Goal: Task Accomplishment & Management: Complete application form

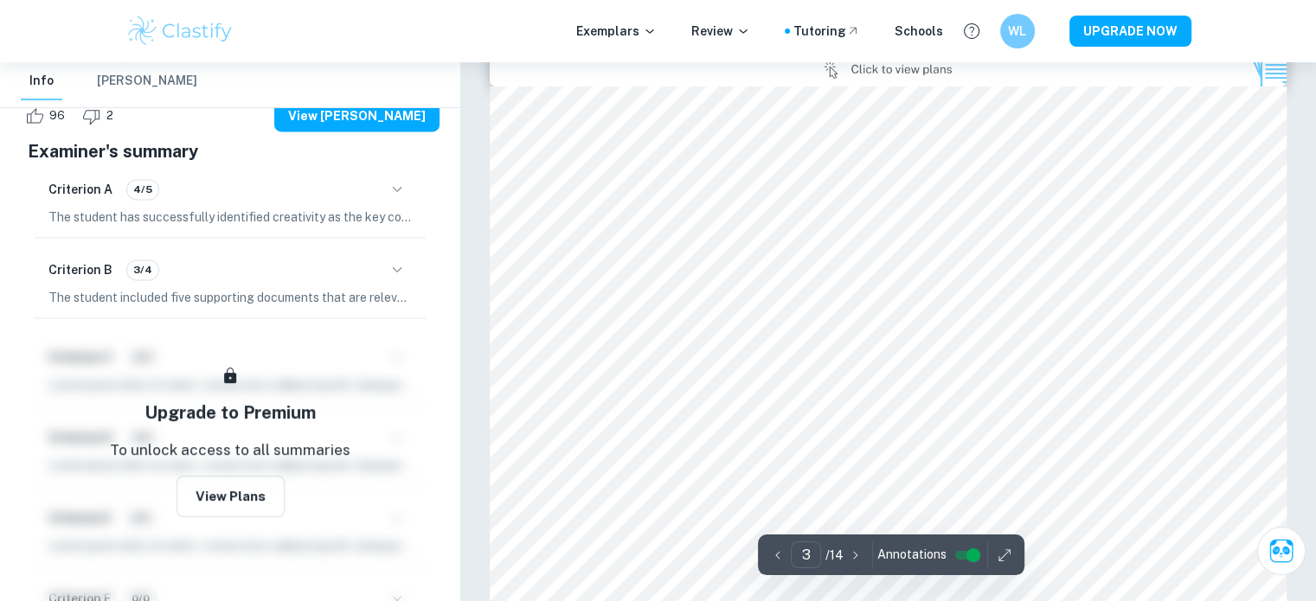
scroll to position [2473, 0]
click at [405, 285] on button "button" at bounding box center [396, 269] width 29 height 29
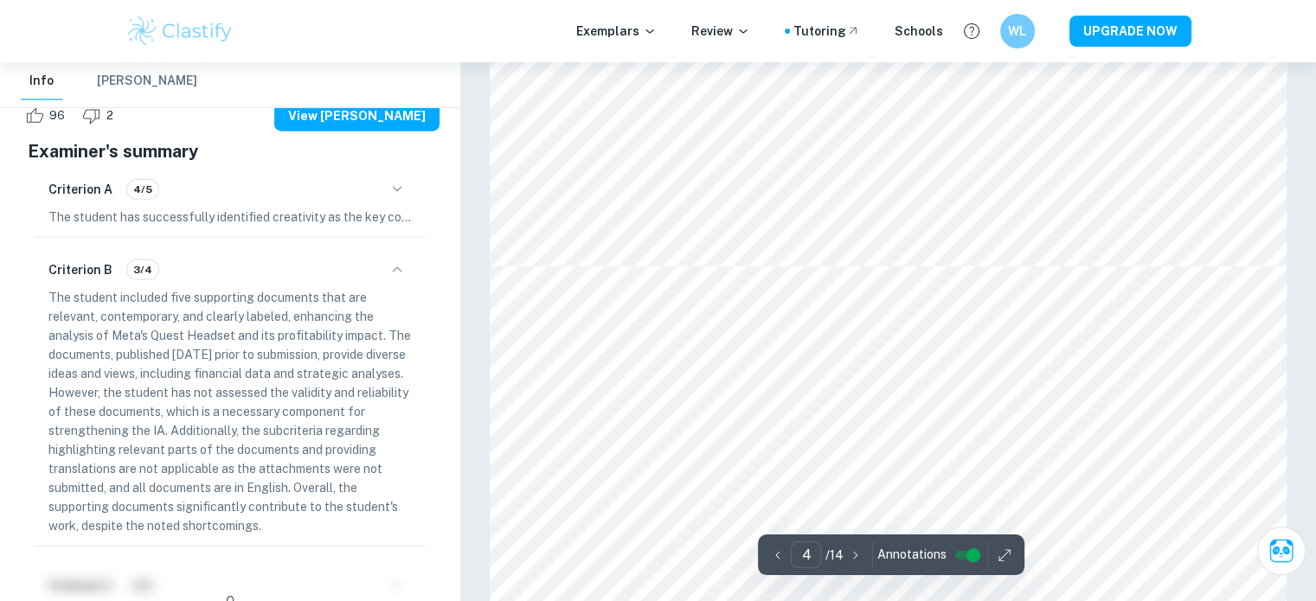
scroll to position [4547, 0]
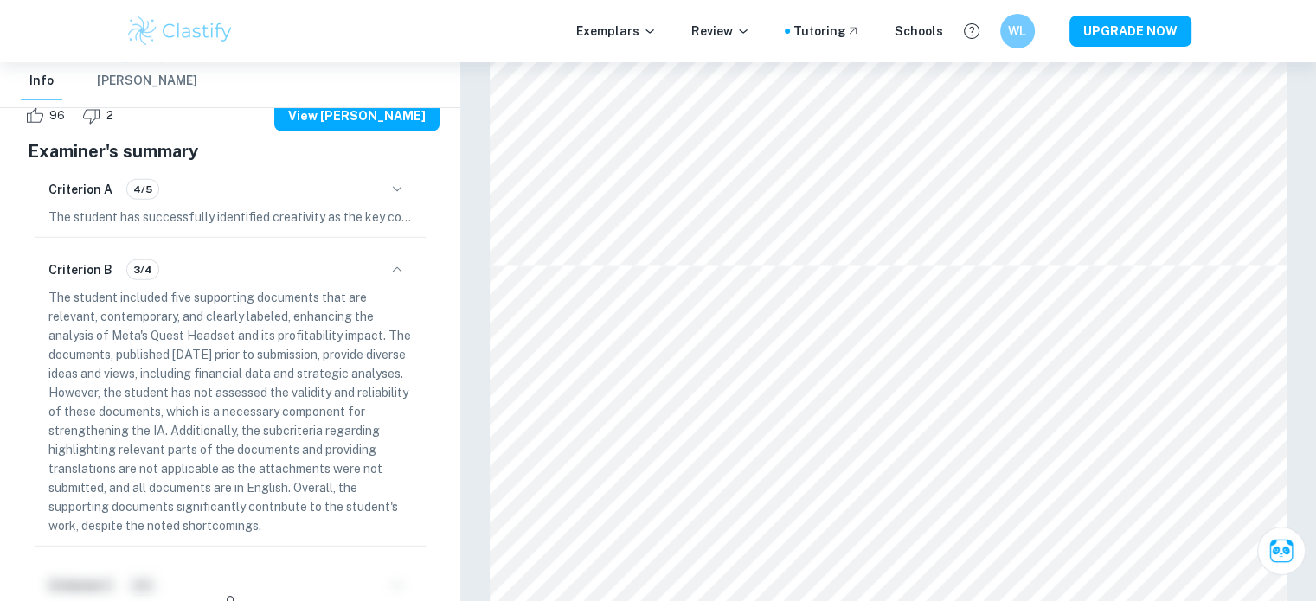
type input "5"
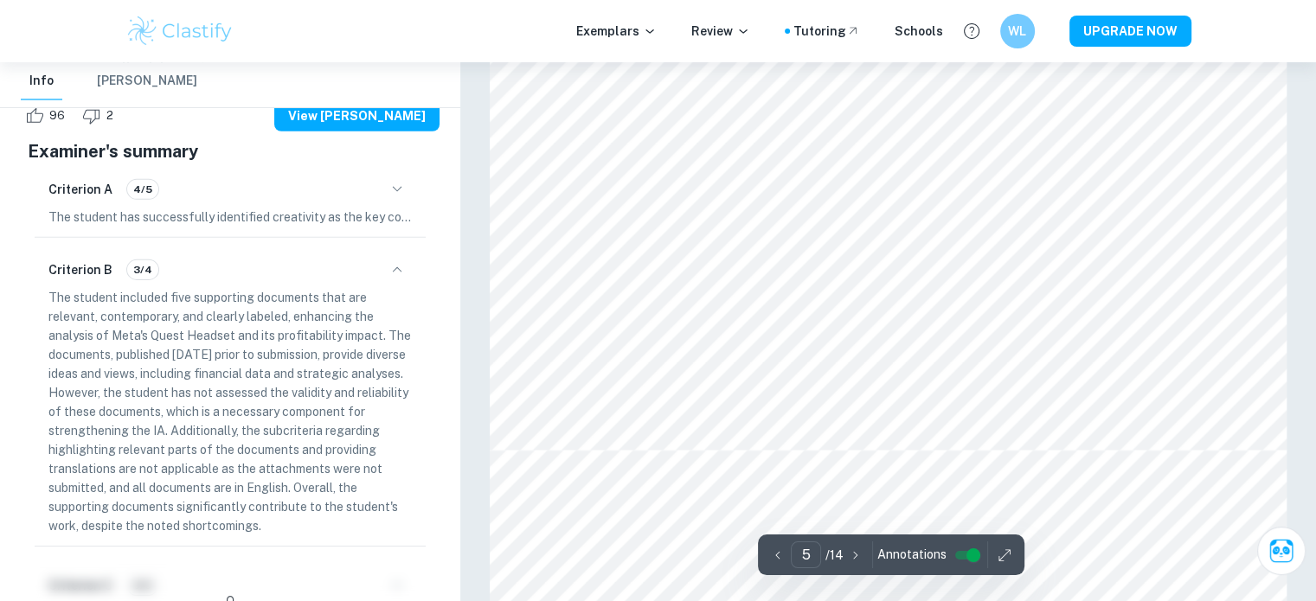
scroll to position [5602, 0]
click at [868, 264] on div at bounding box center [891, 262] width 534 height 15
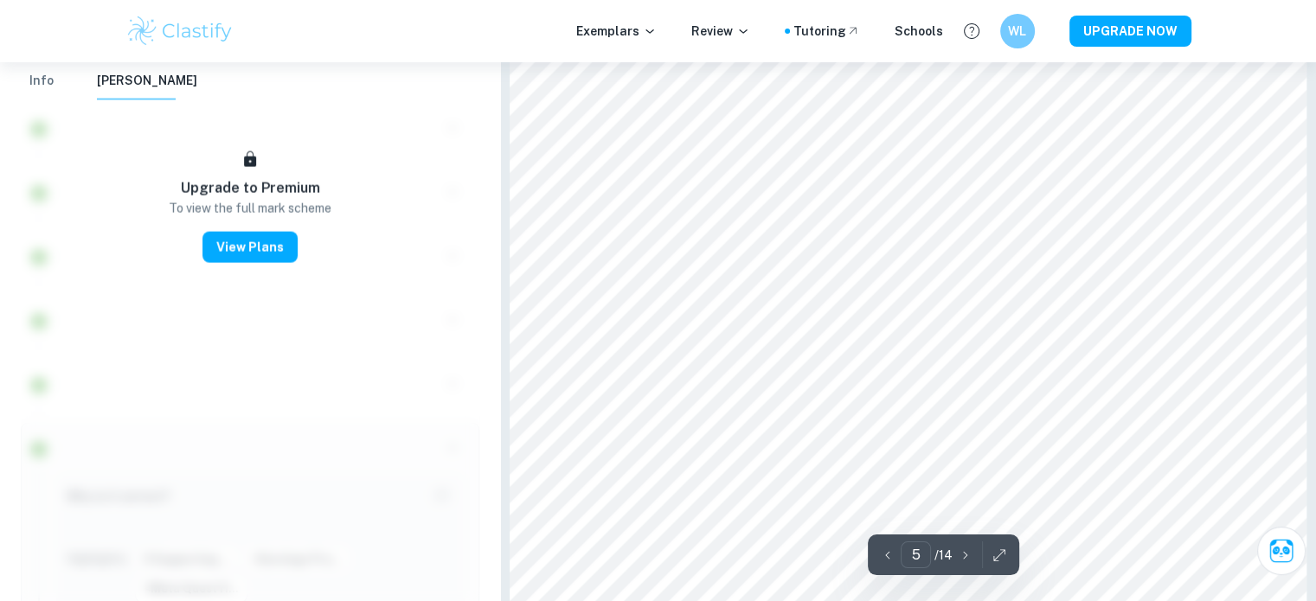
scroll to position [4847, 0]
type input "6"
